Goal: Contribute content

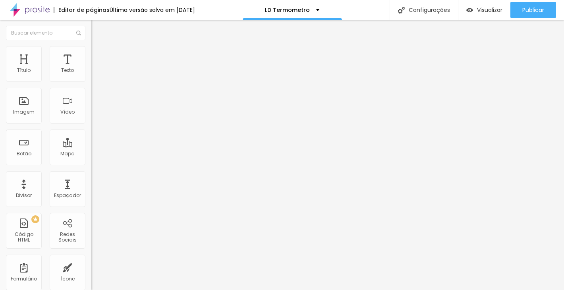
click at [91, 68] on img at bounding box center [93, 66] width 5 height 5
drag, startPoint x: 170, startPoint y: 193, endPoint x: 141, endPoint y: 152, distance: 50.4
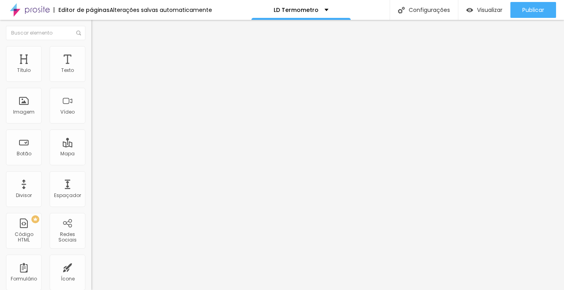
scroll to position [100, 0]
click at [91, 68] on img at bounding box center [93, 66] width 5 height 5
drag, startPoint x: 147, startPoint y: 153, endPoint x: 247, endPoint y: 209, distance: 115.4
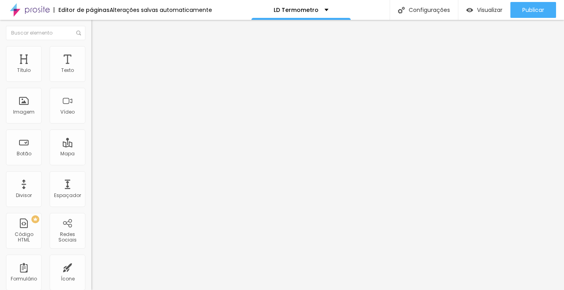
drag, startPoint x: 160, startPoint y: 196, endPoint x: 249, endPoint y: 234, distance: 97.2
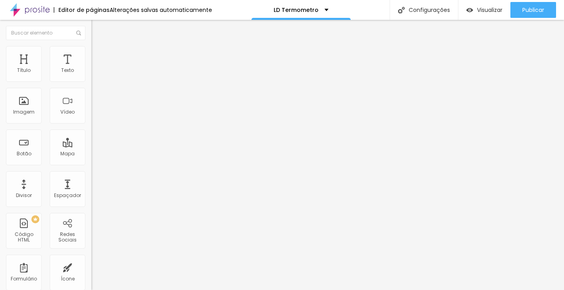
drag, startPoint x: 177, startPoint y: 187, endPoint x: 152, endPoint y: 153, distance: 42.6
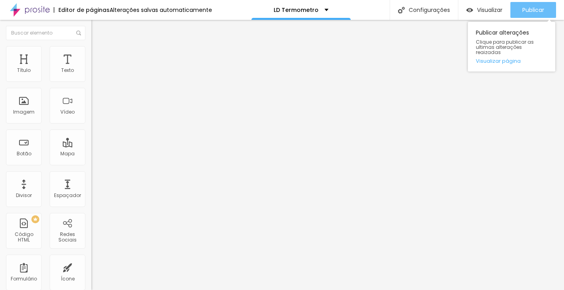
click at [525, 14] on div "Publicar" at bounding box center [533, 10] width 22 height 16
